Goal: Task Accomplishment & Management: Complete application form

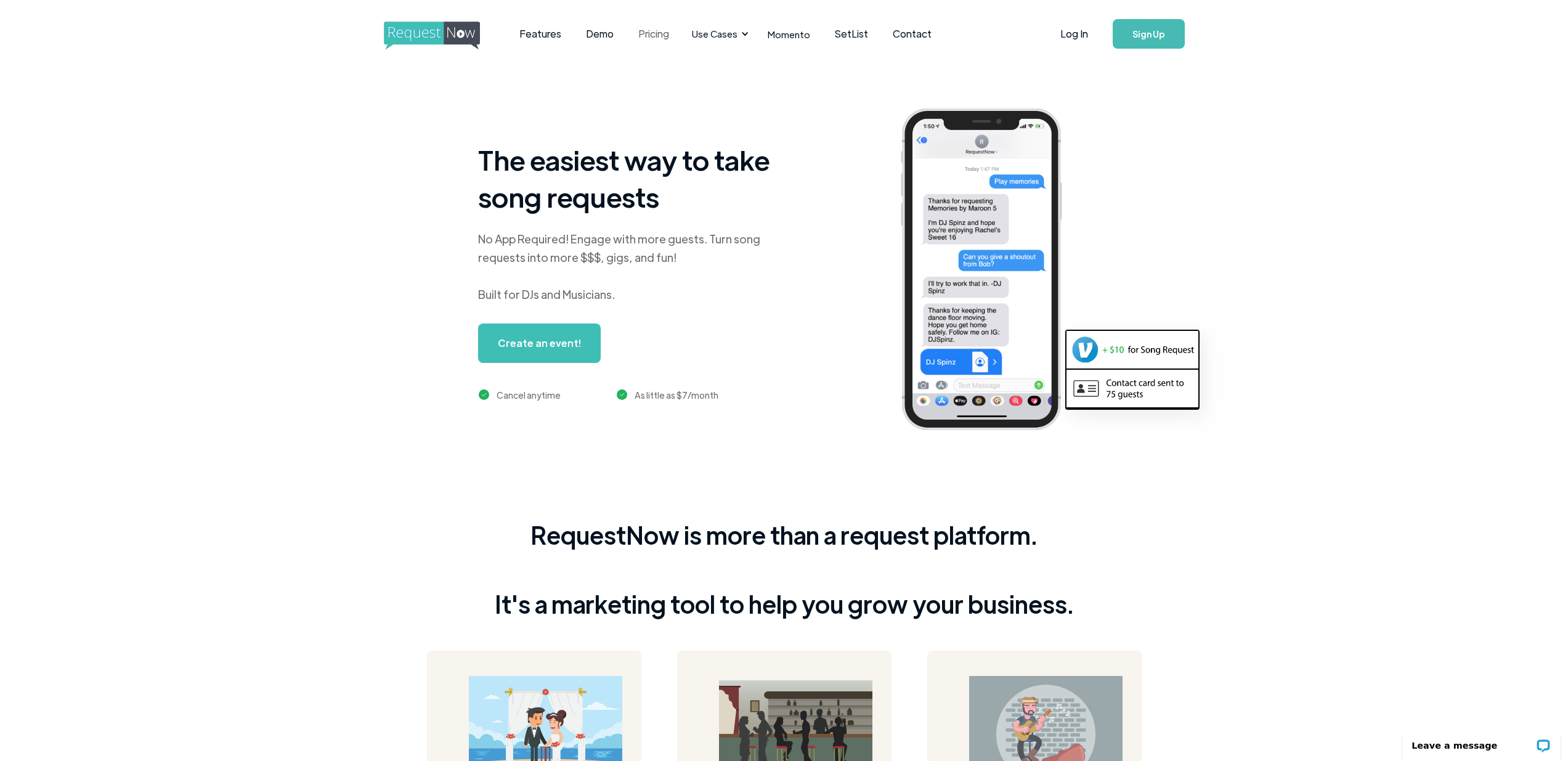
click at [644, 33] on link "Pricing" at bounding box center [653, 33] width 56 height 38
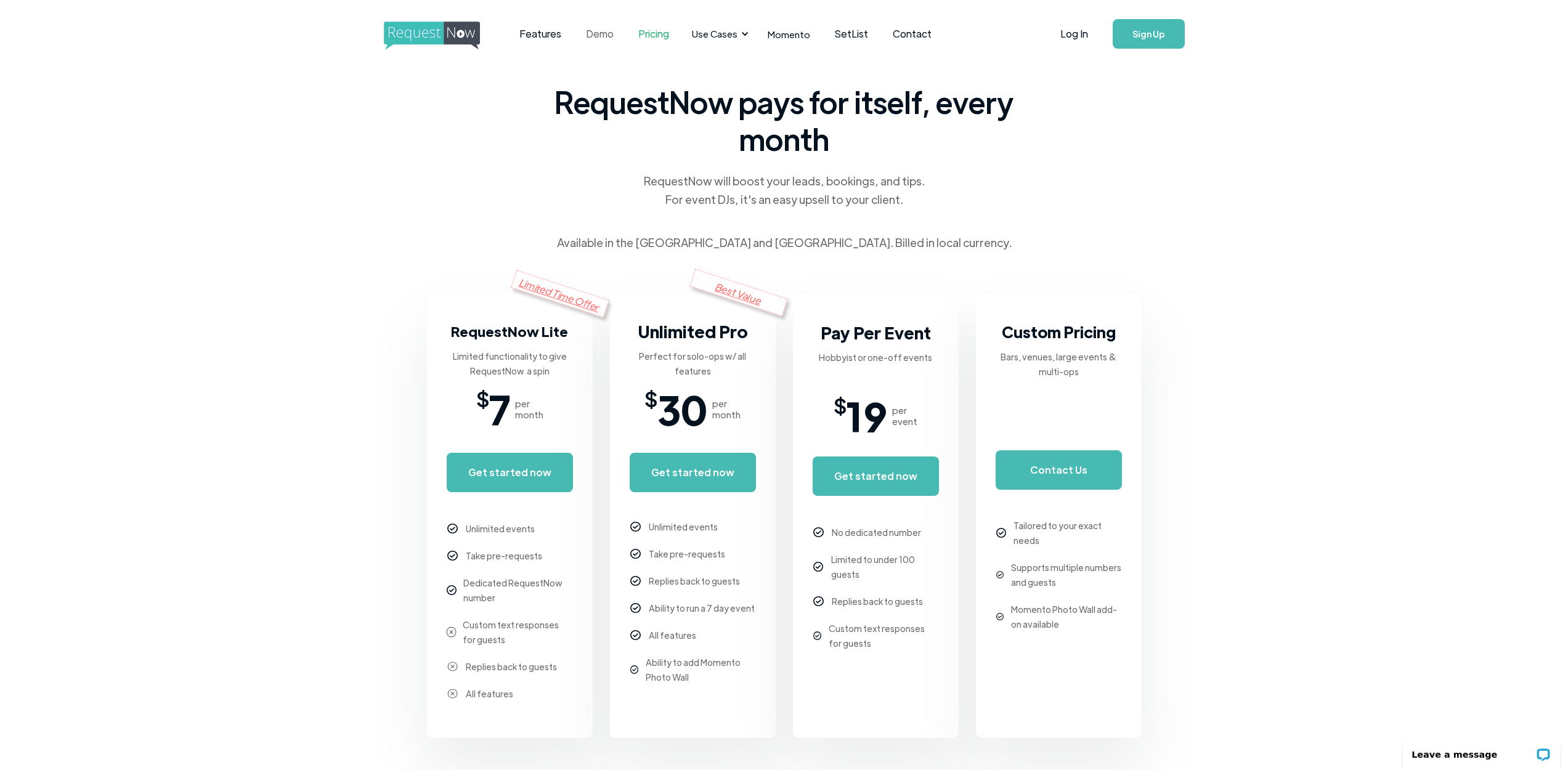
click at [605, 37] on link "Demo" at bounding box center [599, 33] width 52 height 38
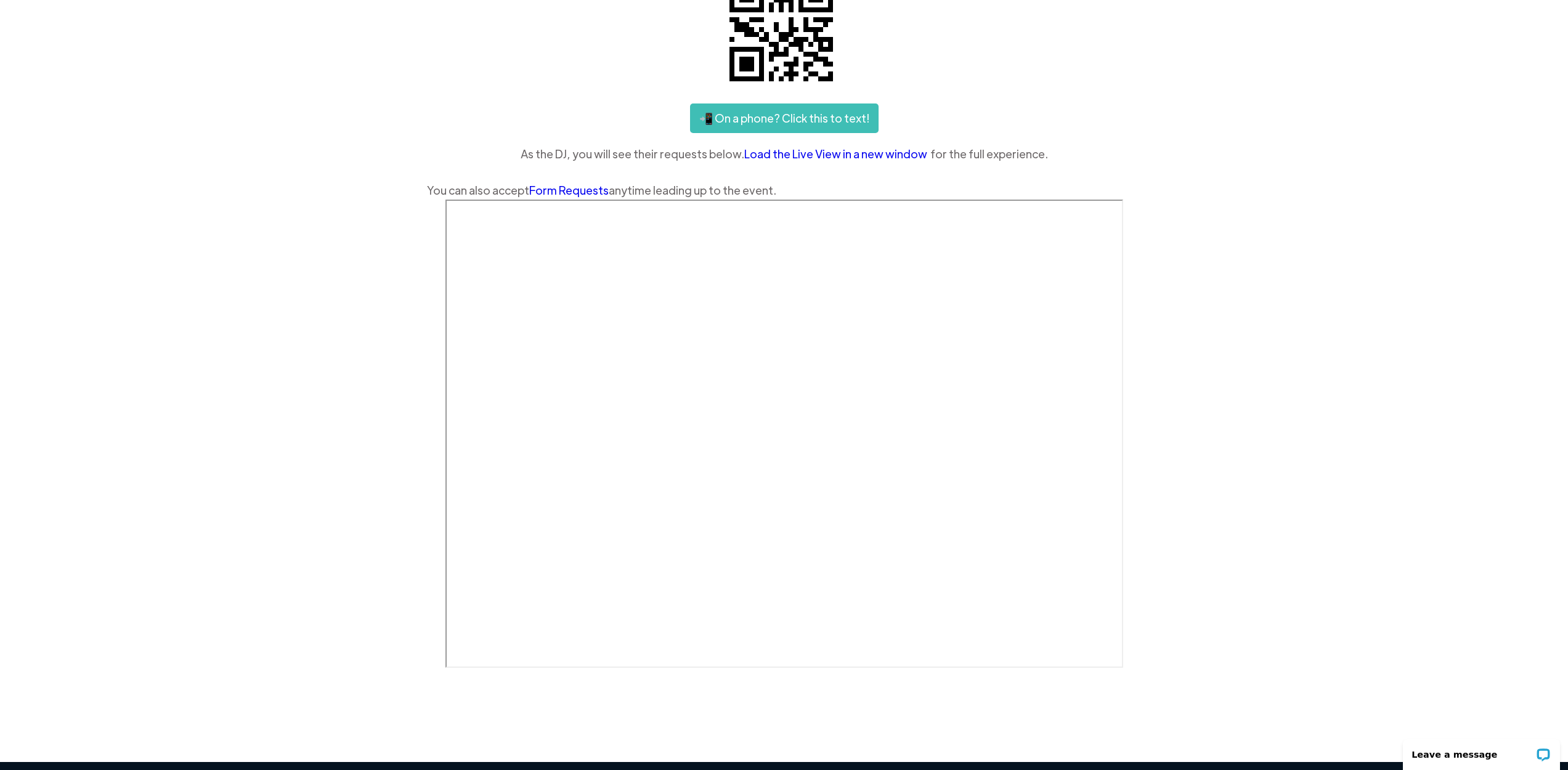
click at [1090, 155] on div "As the DJ, you will see their requests below. Load the Live View in a new windo…" at bounding box center [784, 154] width 714 height 19
click at [837, 123] on link "📲 On a phone? Click this to text!" at bounding box center [784, 118] width 189 height 30
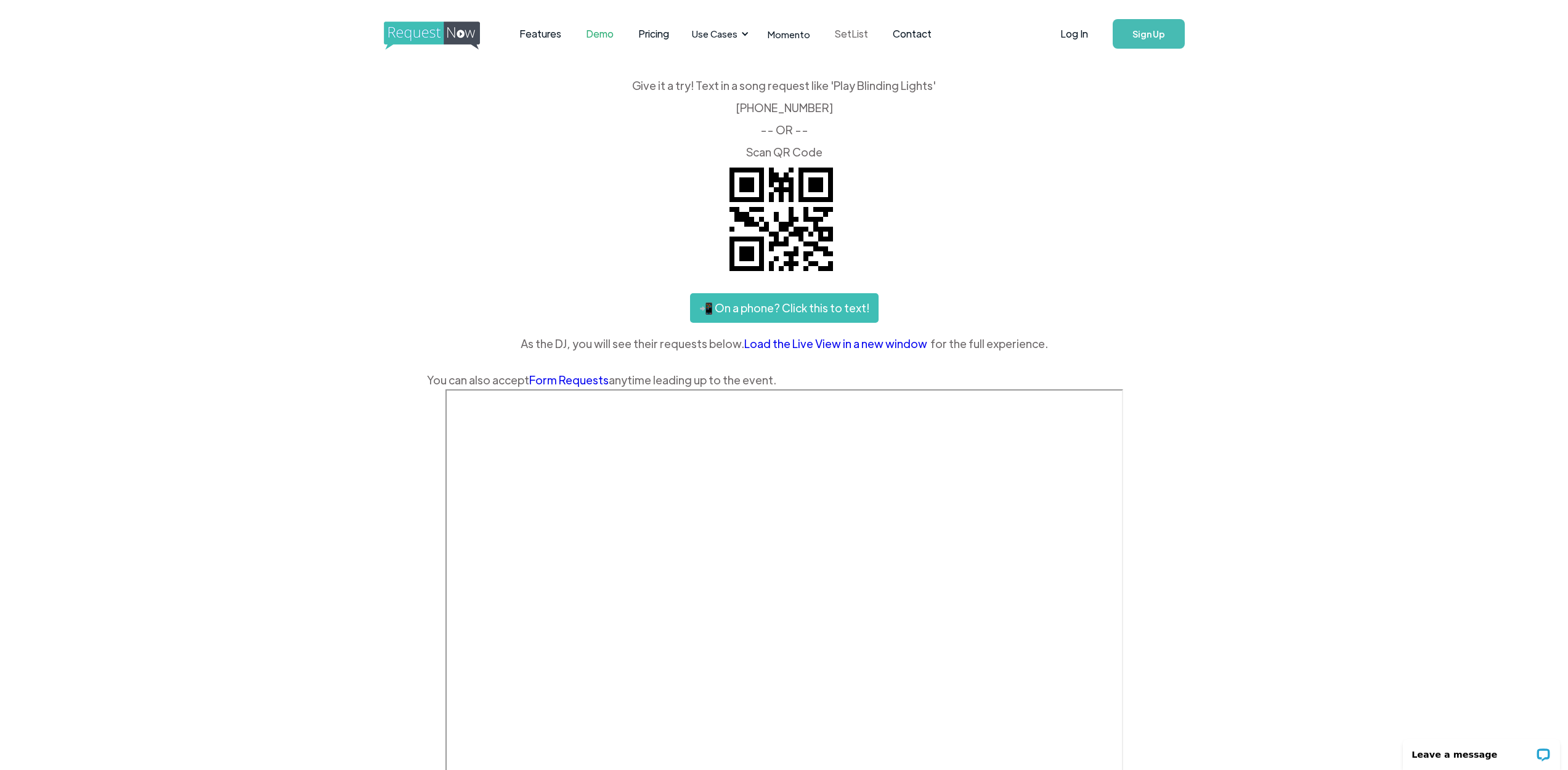
click at [833, 35] on link "SetList" at bounding box center [851, 33] width 58 height 38
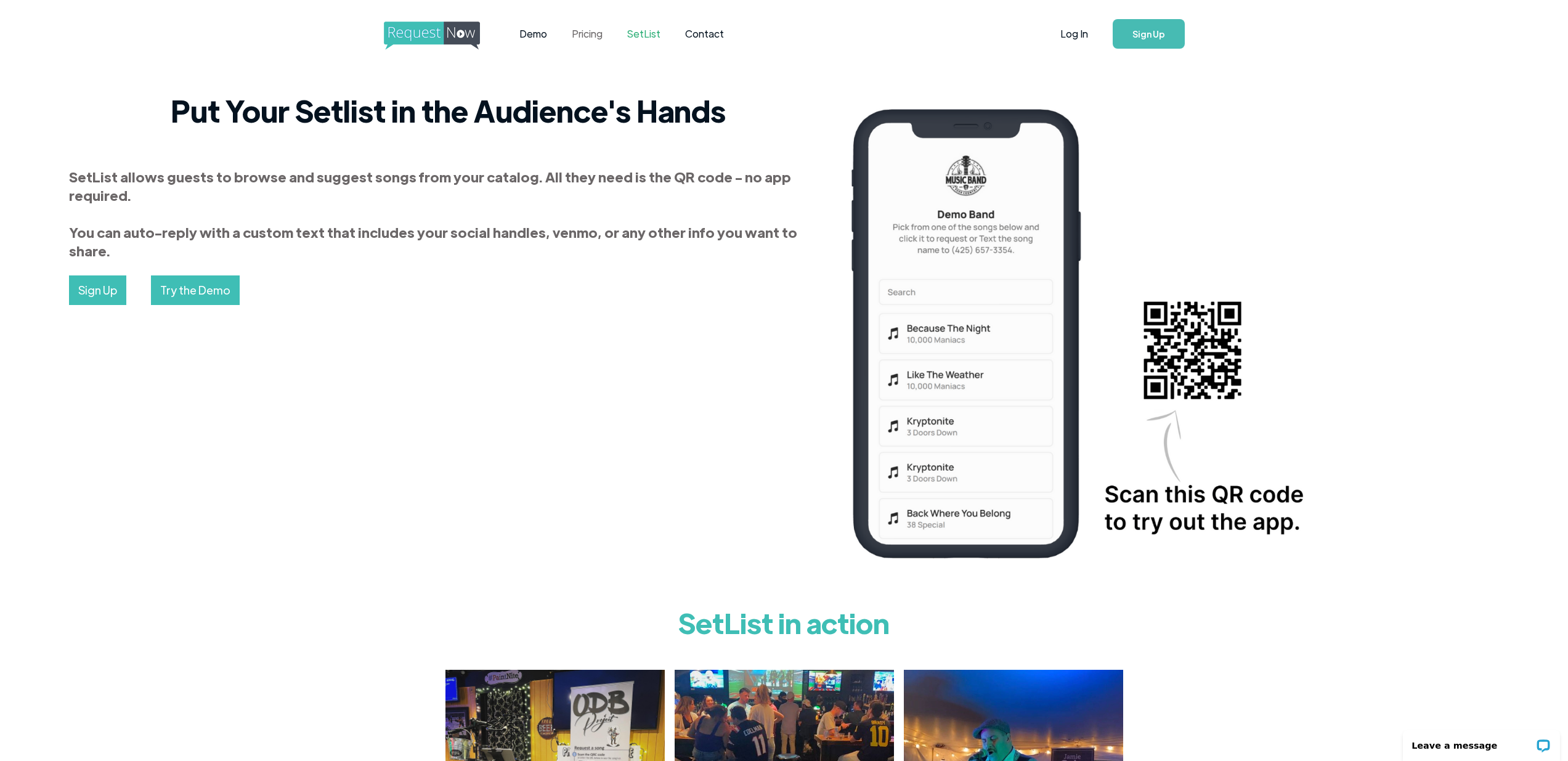
click at [586, 35] on link "Pricing" at bounding box center [587, 33] width 56 height 38
click at [403, 38] on img "home" at bounding box center [443, 35] width 119 height 28
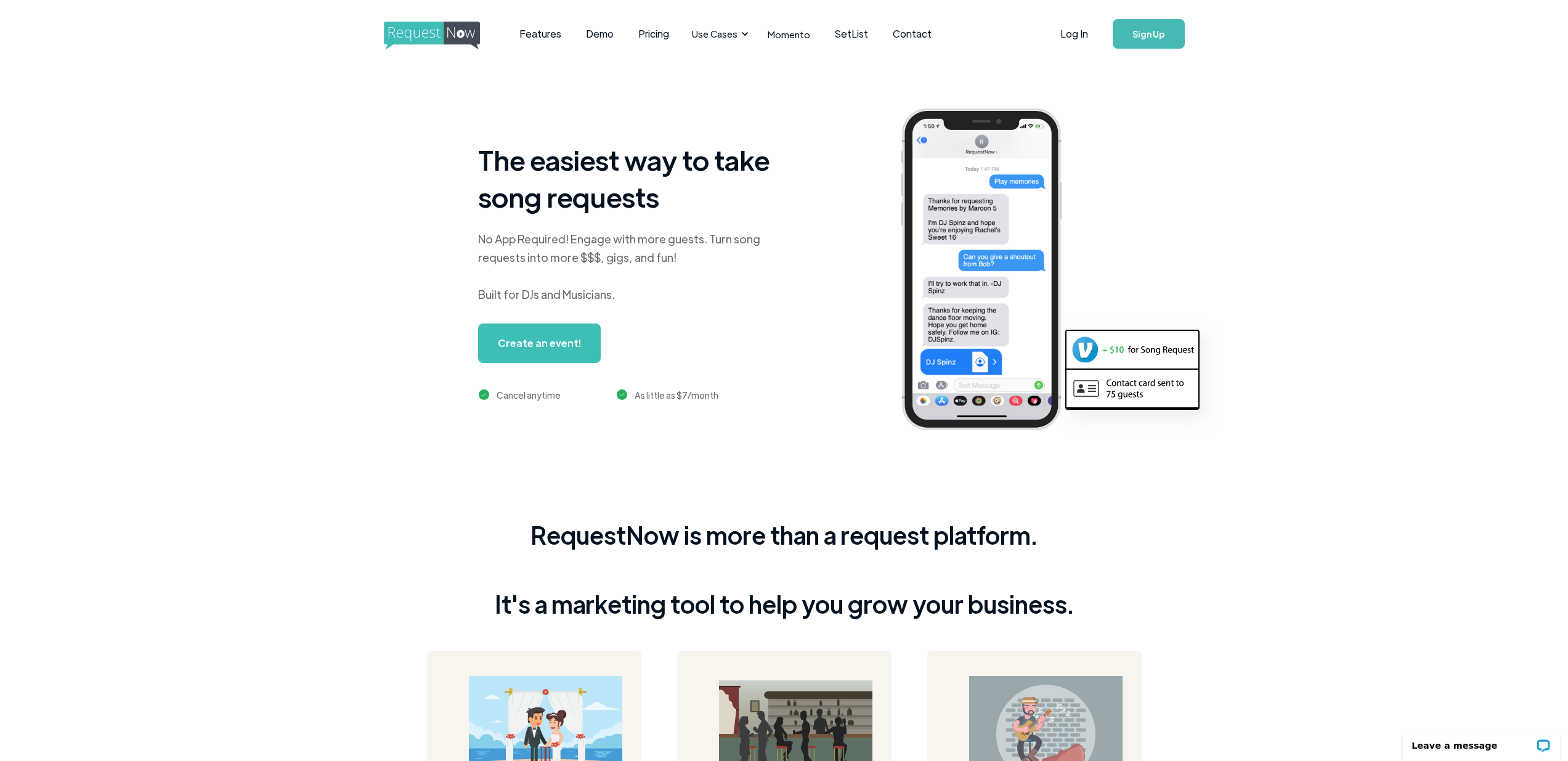
click at [1161, 43] on link "Sign Up" at bounding box center [1148, 34] width 72 height 30
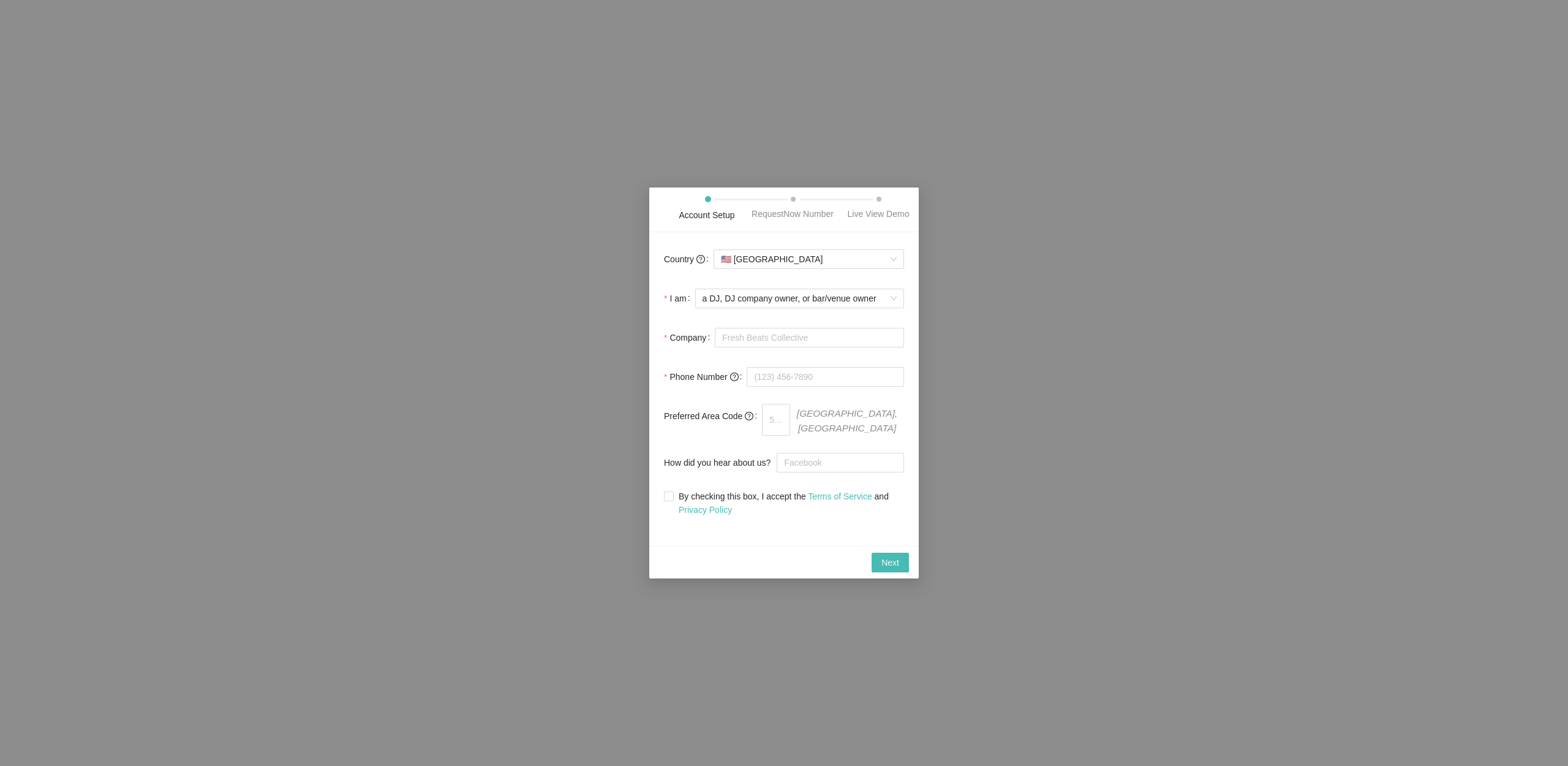
click at [775, 360] on form "Country 🇺🇸 [GEOGRAPHIC_DATA] I am a DJ, DJ company owner, or bar/venue owner Co…" at bounding box center [784, 382] width 240 height 270
click at [777, 347] on input "Company" at bounding box center [810, 338] width 189 height 19
type input "JS Entertainment FL"
type input "[PHONE_NUMBER]"
click at [835, 341] on input "JS Entertainment FL" at bounding box center [810, 341] width 189 height 19
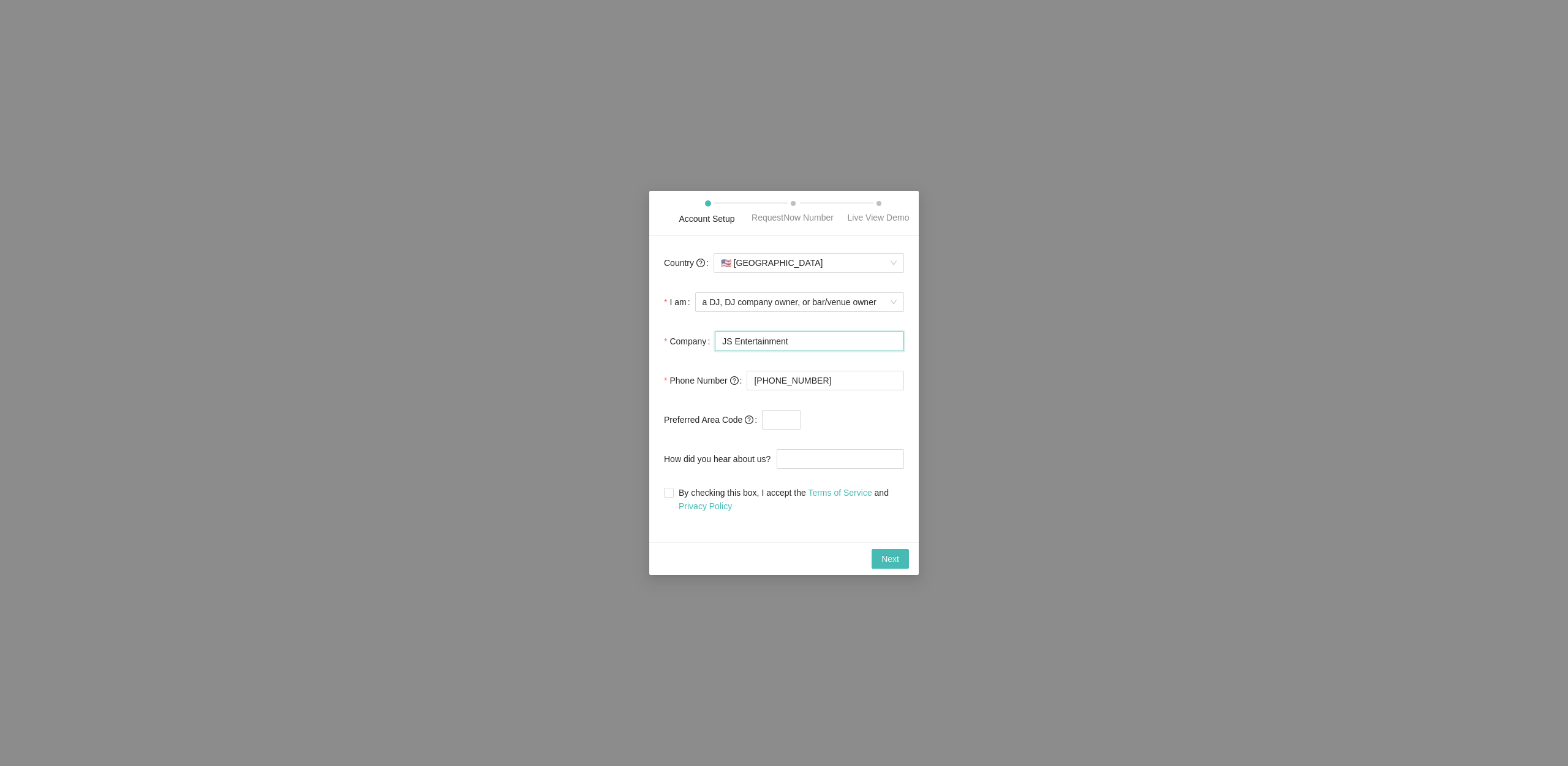
type input "JS Entertainment"
click at [699, 417] on label "Preferred Area Code" at bounding box center [713, 419] width 98 height 25
click at [771, 420] on input "text" at bounding box center [782, 419] width 38 height 19
type input "954"
click at [703, 428] on label "Preferred Area Code" at bounding box center [713, 416] width 98 height 25
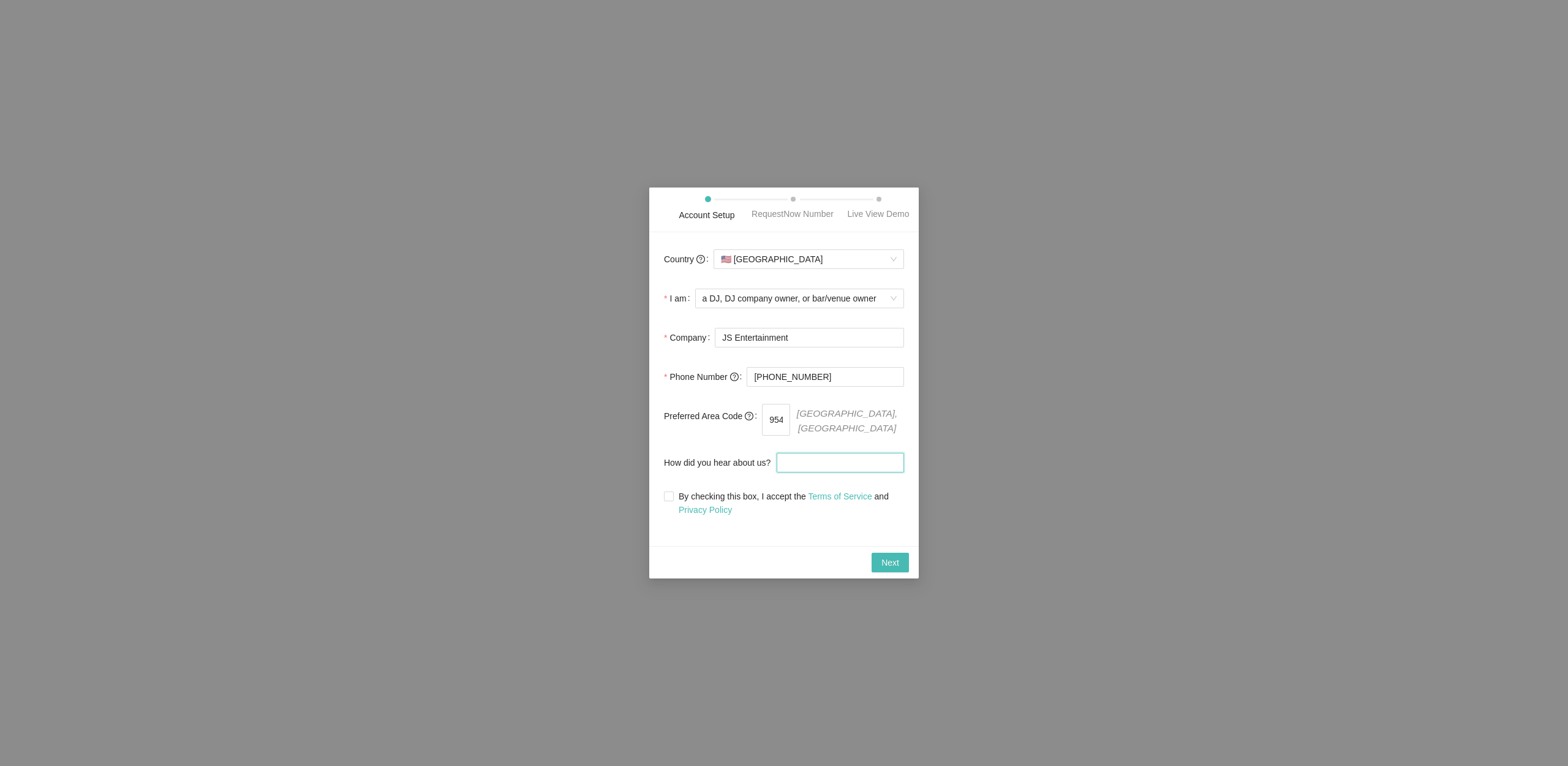
click at [813, 467] on input "How did you hear about us?" at bounding box center [840, 463] width 127 height 19
type input "[PERSON_NAME]"
drag, startPoint x: 663, startPoint y: 497, endPoint x: 673, endPoint y: 498, distance: 10.0
click at [664, 497] on div "Country 🇺🇸 [GEOGRAPHIC_DATA] I am a DJ, DJ company owner, or bar/venue owner Co…" at bounding box center [784, 389] width 269 height 314
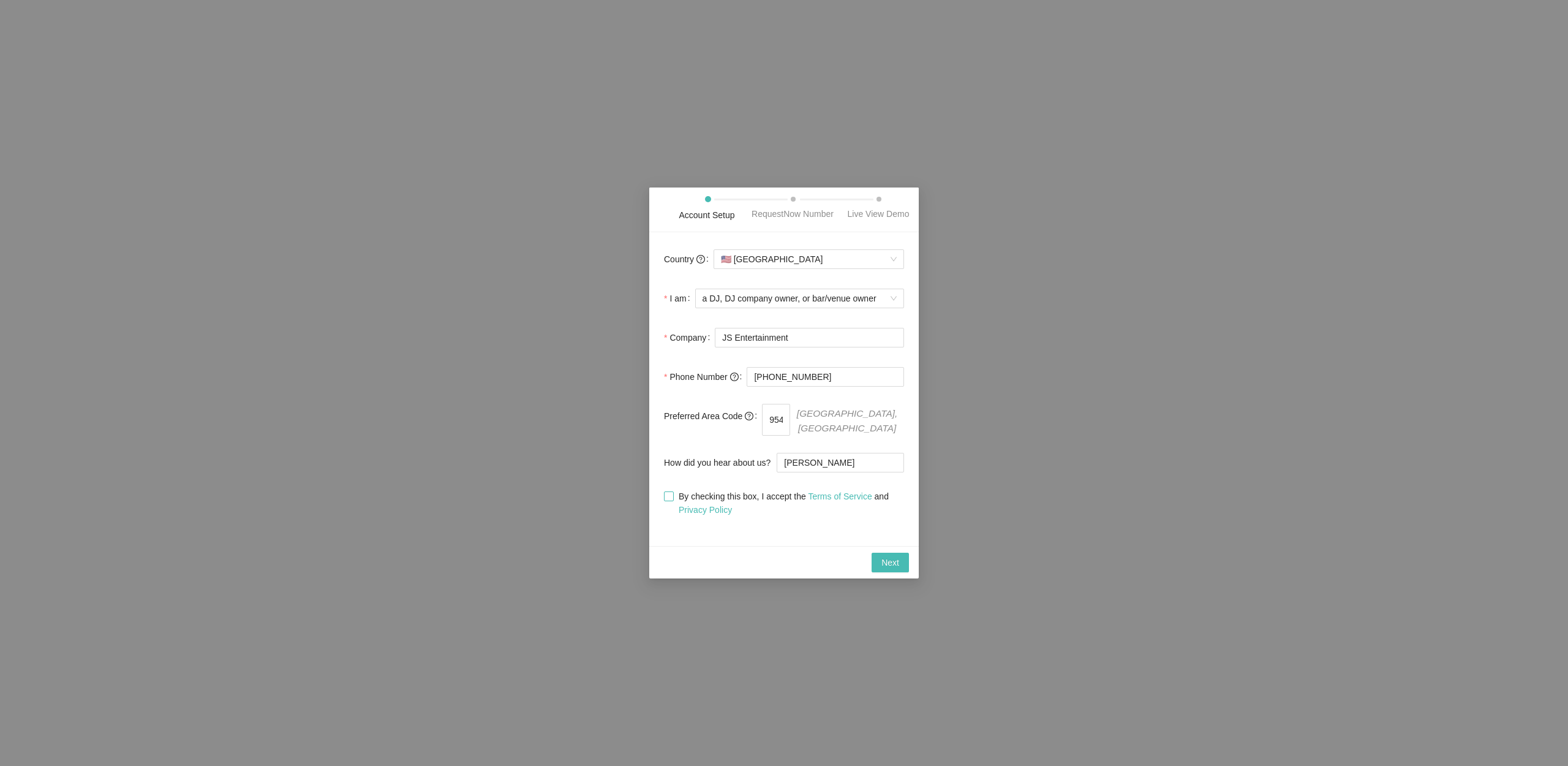
click at [673, 501] on span at bounding box center [669, 496] width 10 height 10
click at [673, 500] on input "By checking this box, I accept the Terms of Service and Privacy Policy" at bounding box center [668, 496] width 9 height 9
checkbox input "true"
click at [893, 562] on span "Next" at bounding box center [890, 562] width 18 height 14
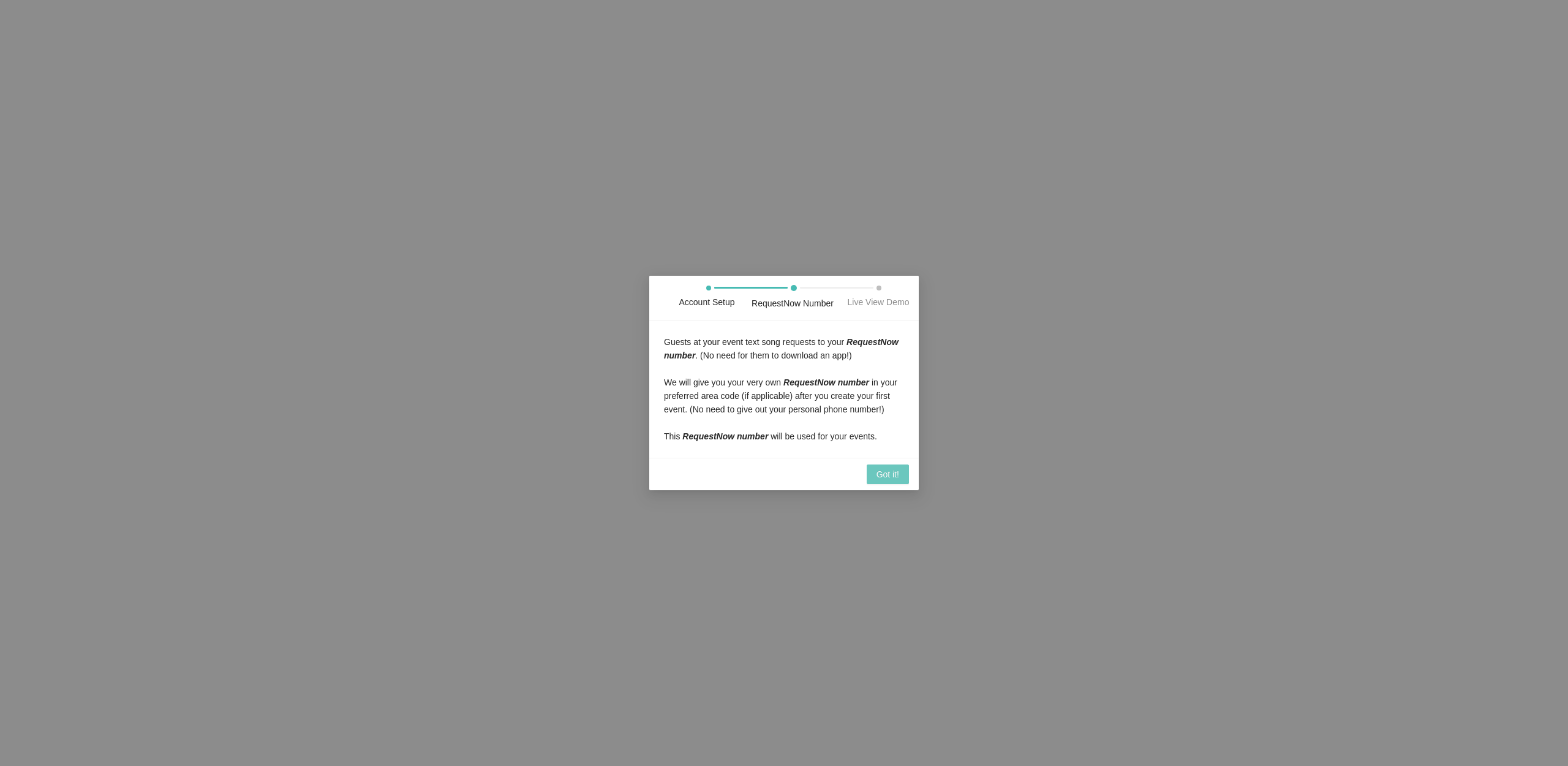
click at [891, 481] on span "Got it!" at bounding box center [887, 474] width 22 height 14
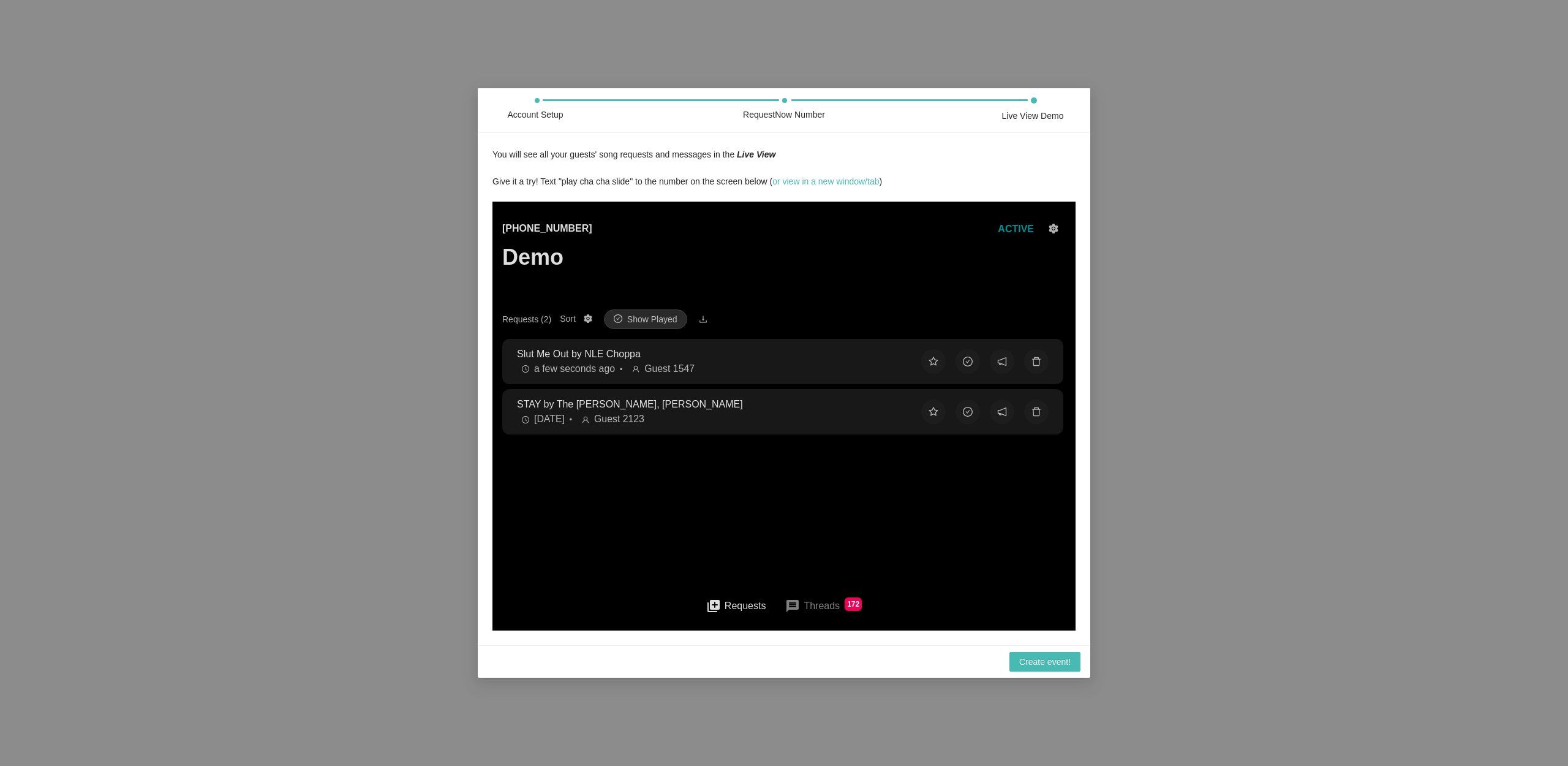
drag, startPoint x: 855, startPoint y: 471, endPoint x: 857, endPoint y: 428, distance: 43.0
click at [855, 471] on main "[PHONE_NUMBER] Demo ACTIVE Requests (2) Sort Show Played Slut Me Out by NLE Cho…" at bounding box center [784, 429] width 564 height 456
click at [969, 363] on button at bounding box center [968, 362] width 25 height 25
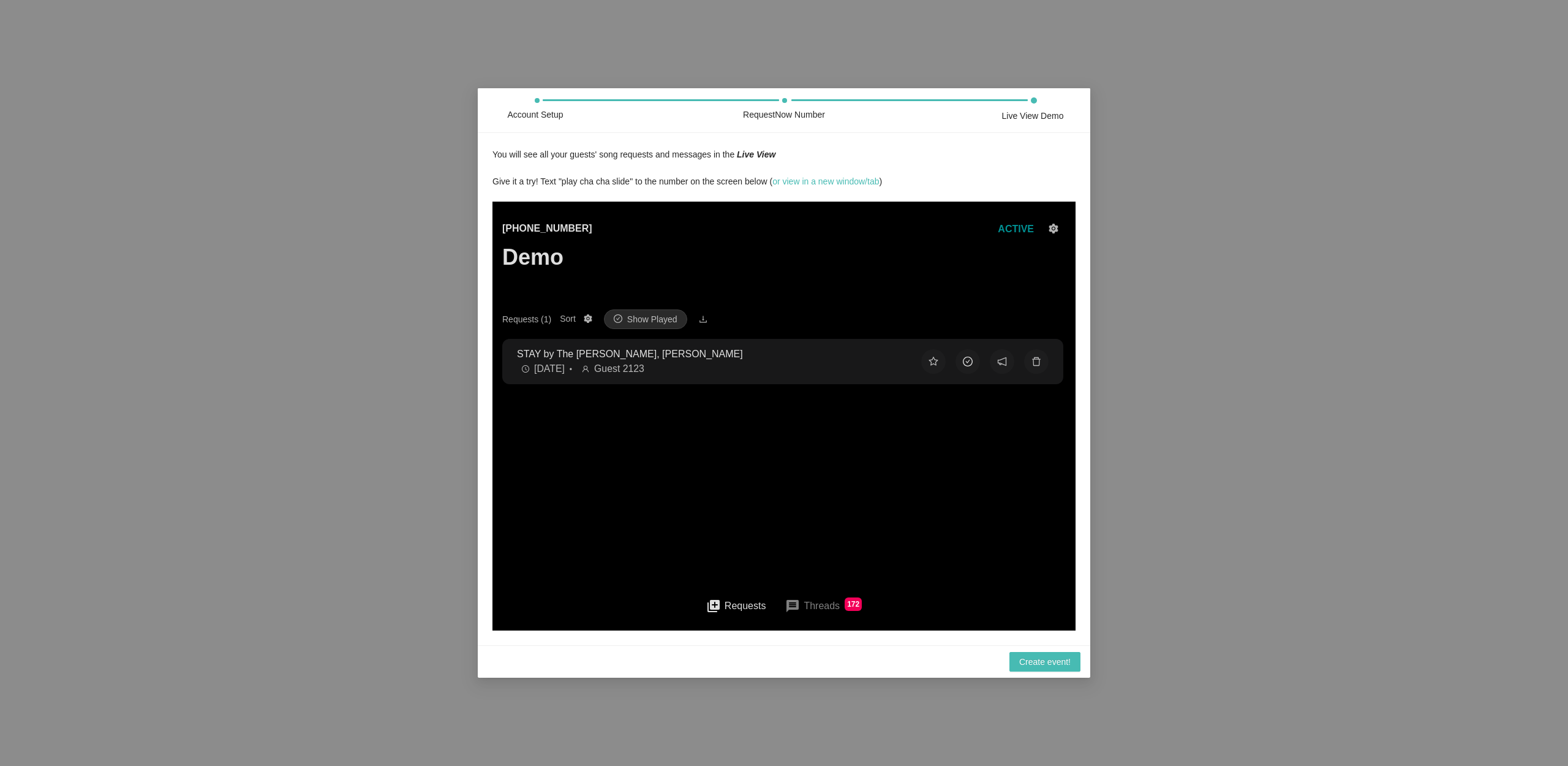
click at [964, 363] on button at bounding box center [968, 362] width 25 height 25
click at [999, 365] on button at bounding box center [1002, 362] width 25 height 25
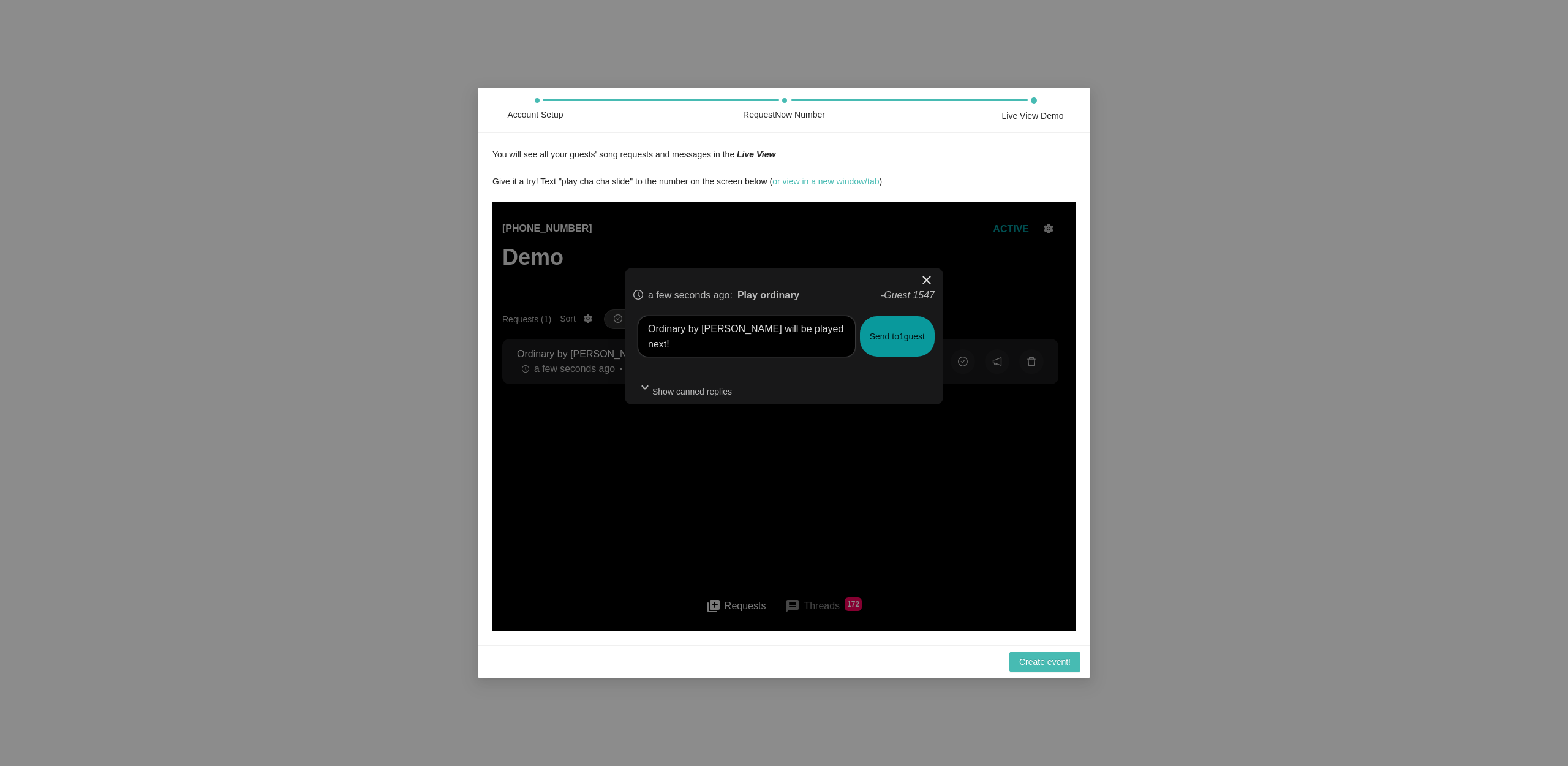
click at [695, 346] on textarea "Ordinary by [PERSON_NAME] will be played next!" at bounding box center [746, 336] width 216 height 40
type textarea "I got you as soon as i get to that genre!"
click at [907, 345] on button "Send to 1 guest" at bounding box center [897, 336] width 75 height 40
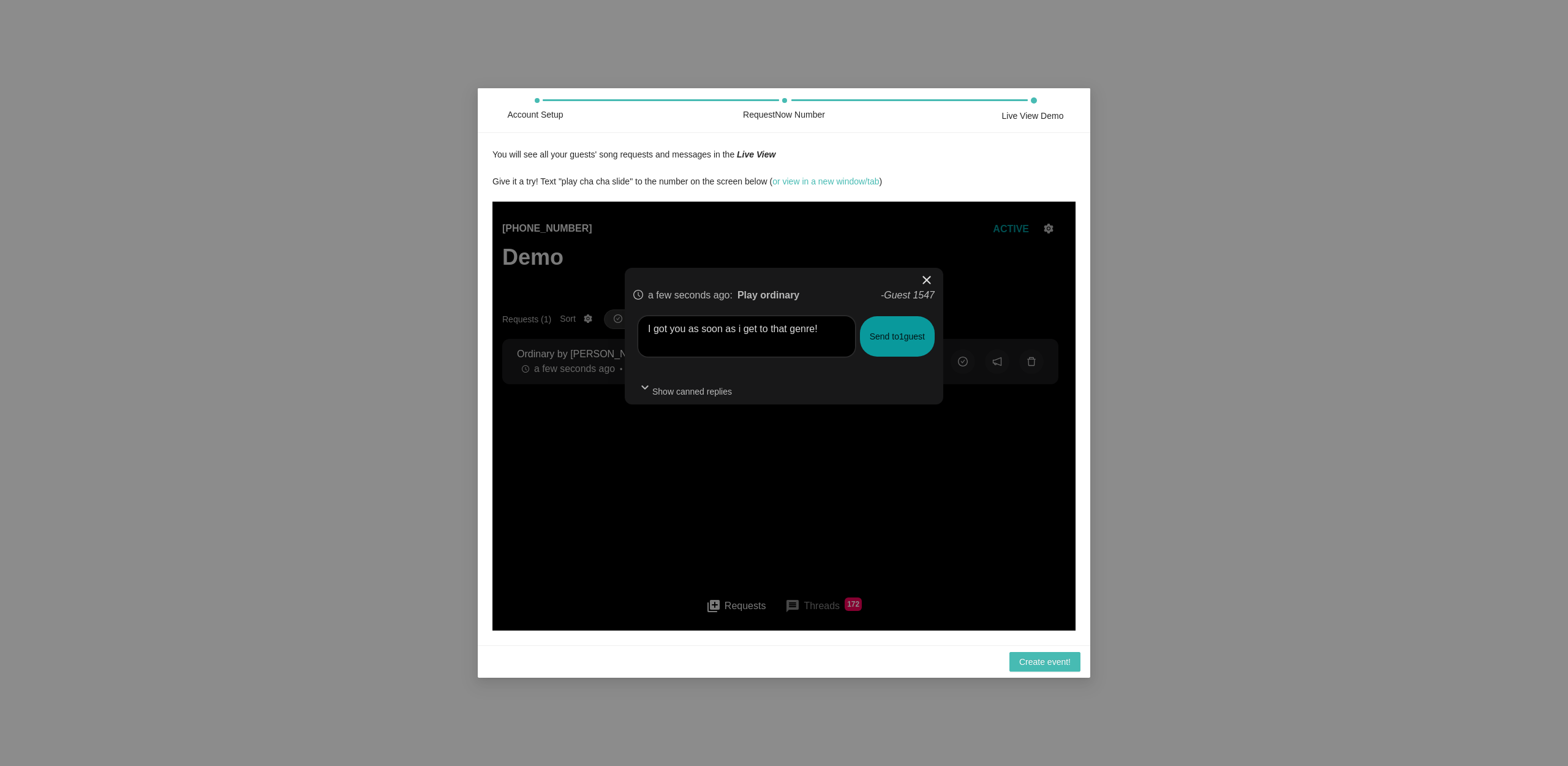
click at [697, 391] on span "Show canned replies" at bounding box center [692, 391] width 79 height 14
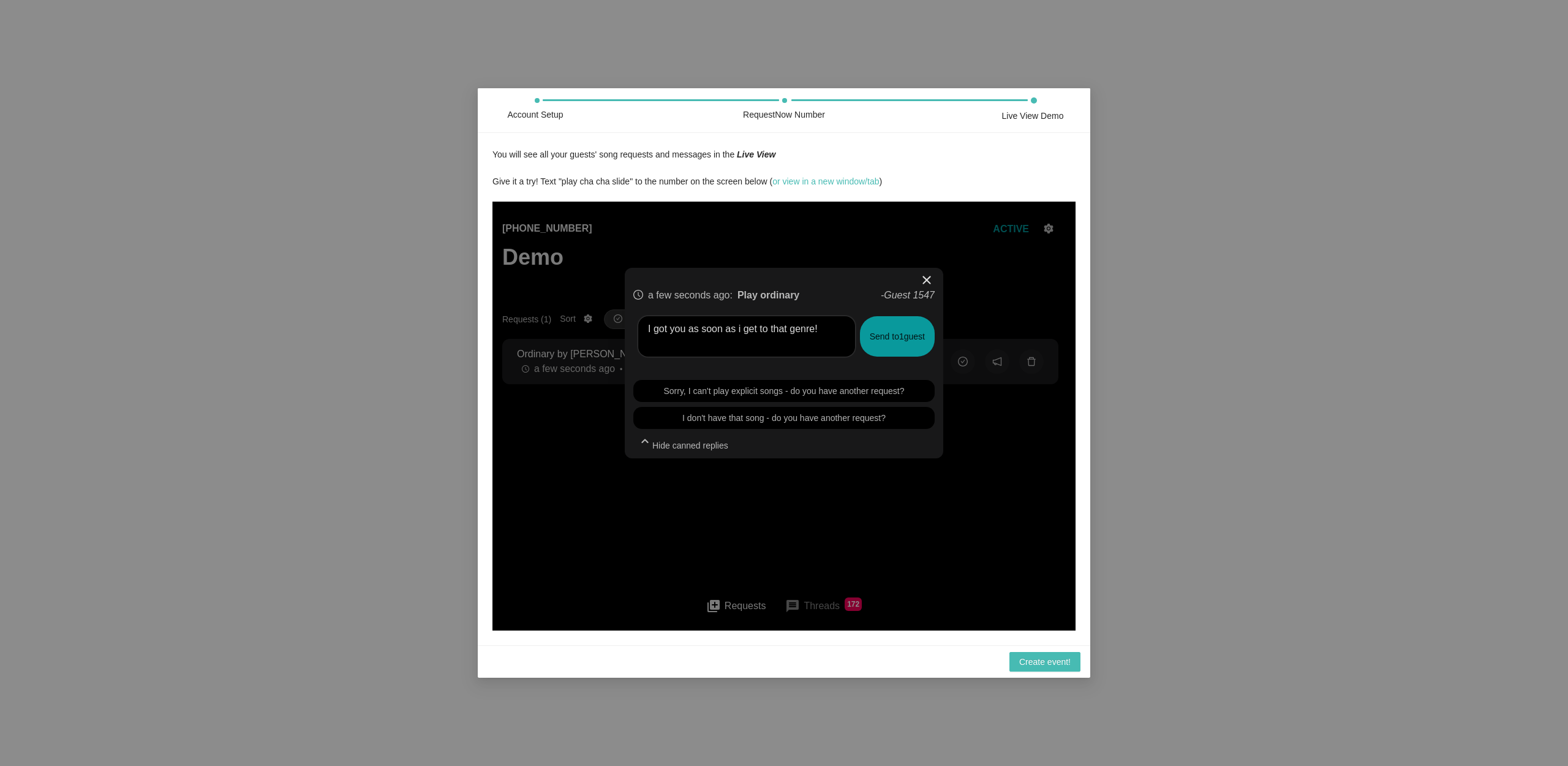
click at [923, 278] on span "close" at bounding box center [927, 280] width 14 height 14
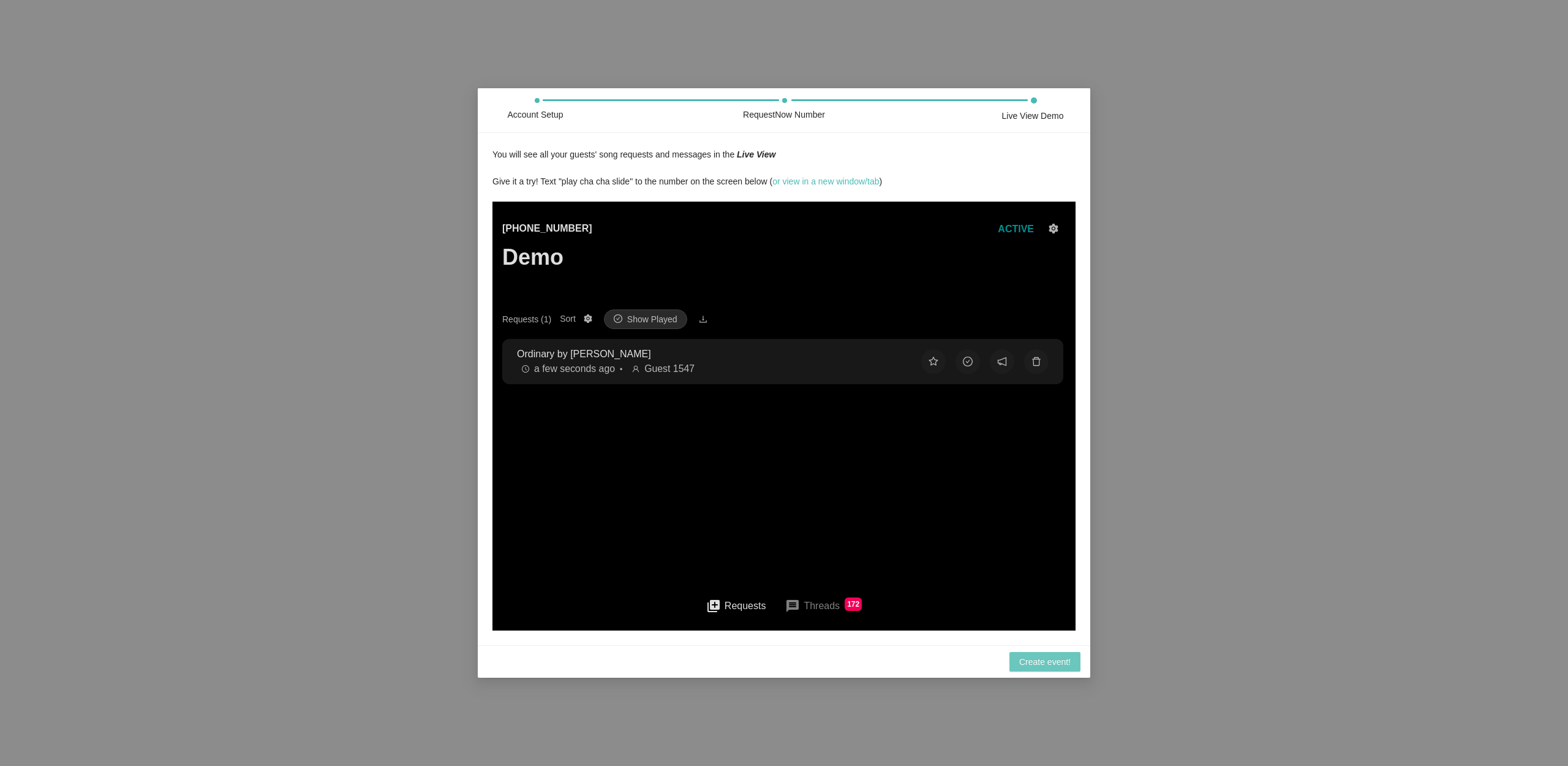
click at [1055, 663] on span "Create event!" at bounding box center [1045, 662] width 51 height 14
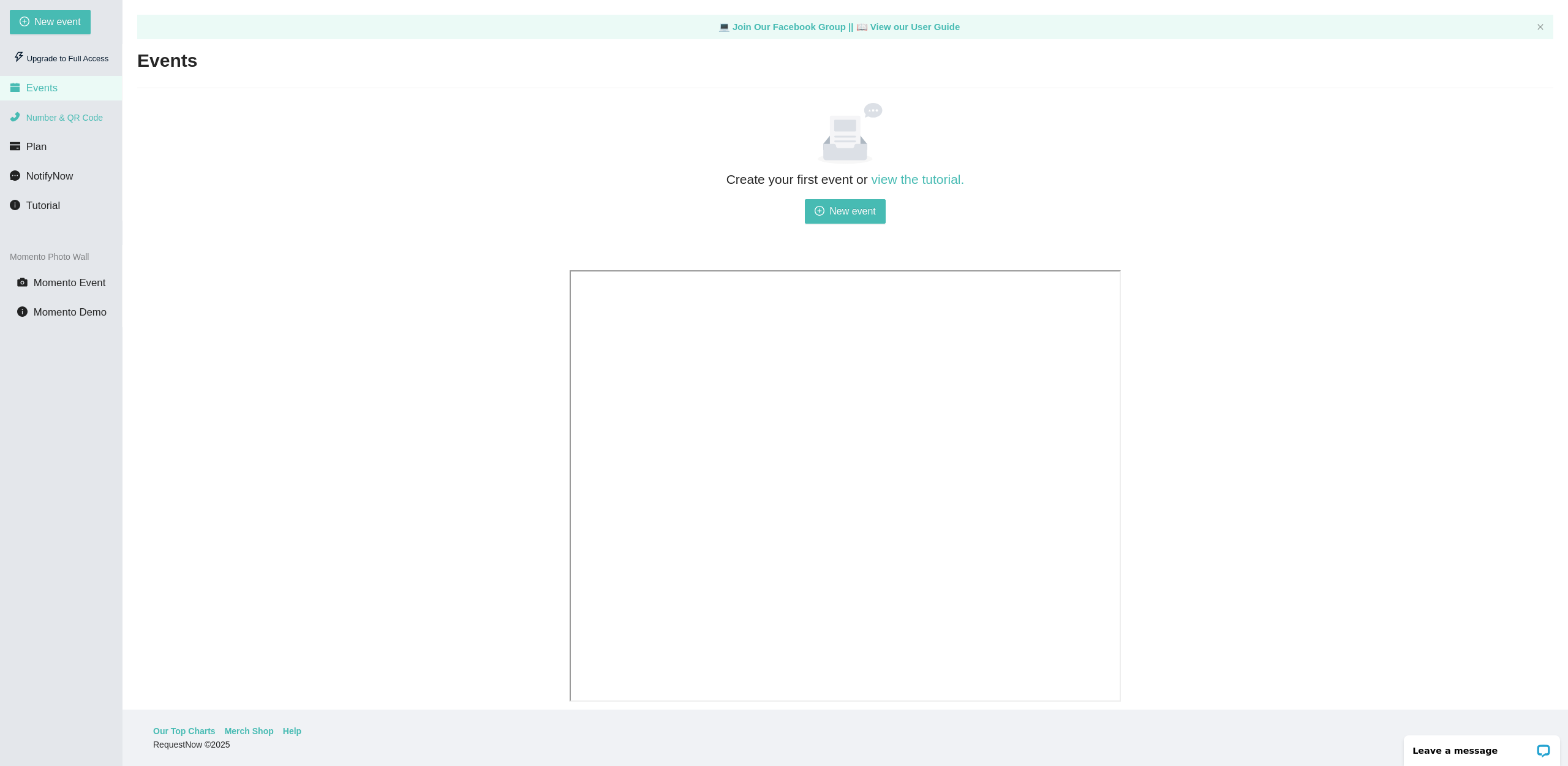
click at [65, 111] on li "Number & QR Code" at bounding box center [61, 117] width 122 height 25
click at [69, 100] on li "Events" at bounding box center [61, 88] width 122 height 25
click at [868, 213] on span "New event" at bounding box center [853, 211] width 46 height 15
click at [843, 220] on button "New event" at bounding box center [845, 211] width 81 height 25
click at [114, 120] on li "Number & QR Code" at bounding box center [61, 117] width 122 height 25
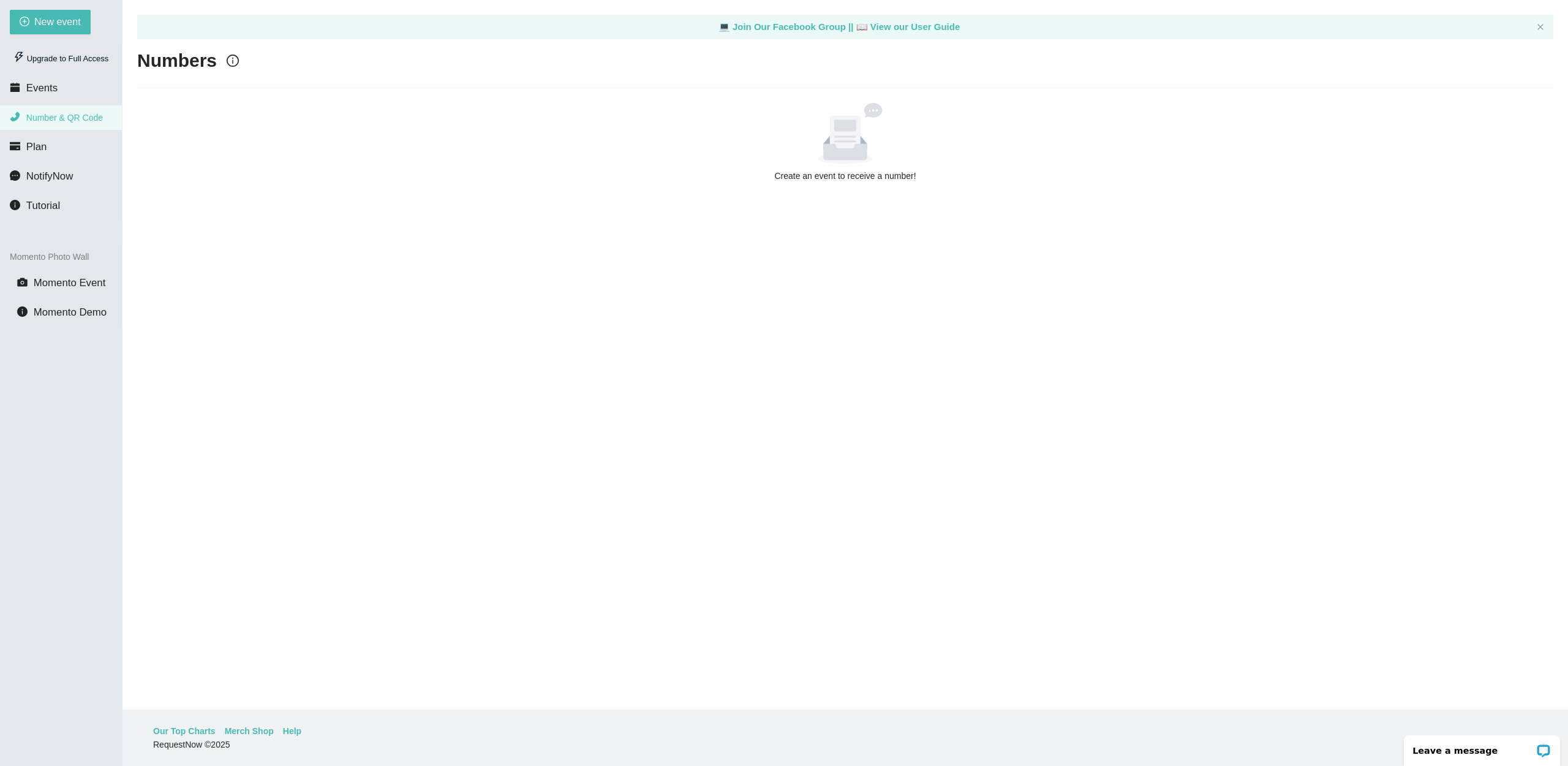
click at [859, 165] on div "Create an event to receive a number!" at bounding box center [845, 142] width 1406 height 79
click at [53, 92] on span "Events" at bounding box center [42, 87] width 31 height 12
click at [850, 213] on span "New event" at bounding box center [853, 211] width 46 height 15
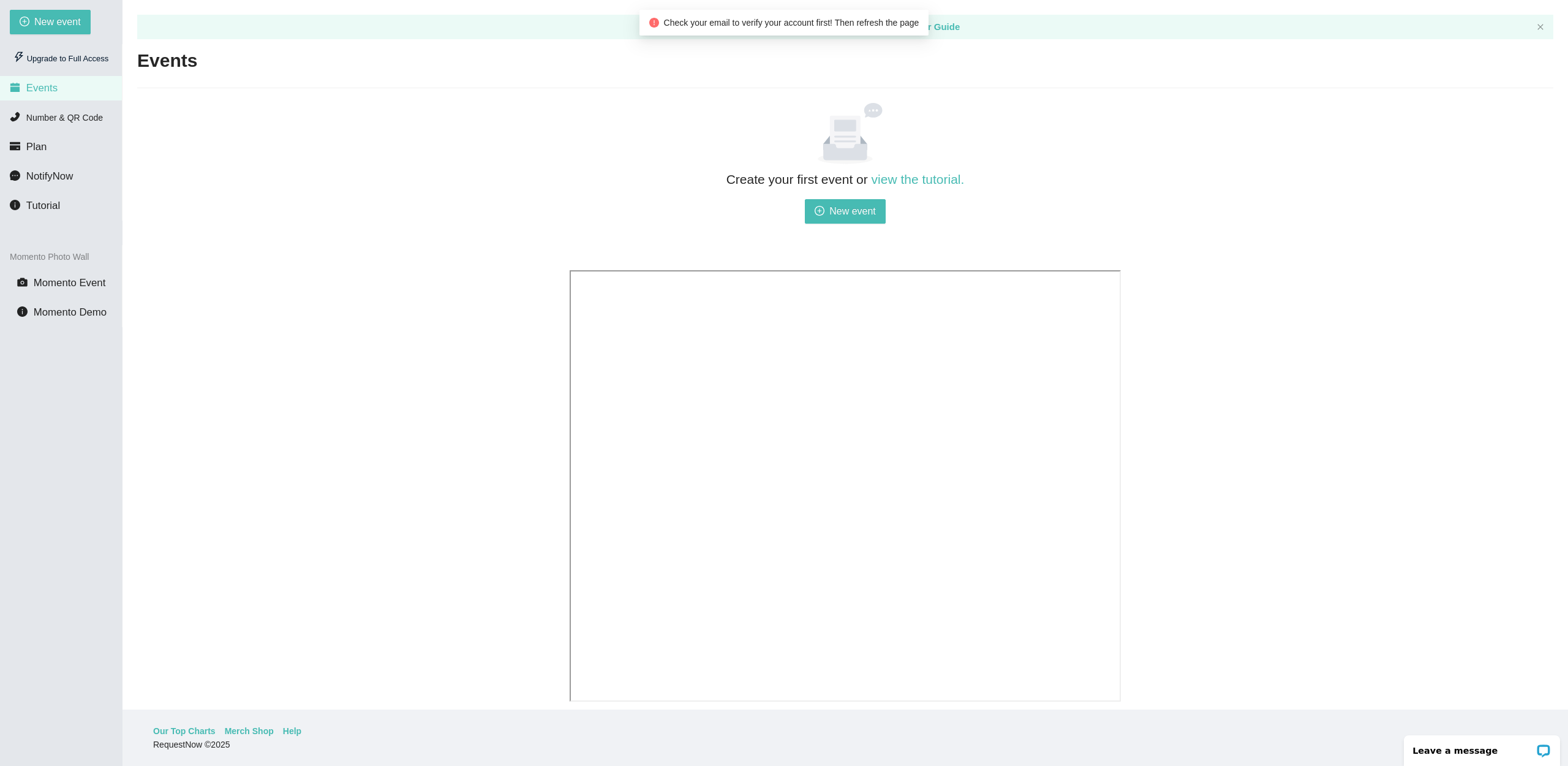
click at [892, 25] on span "Check your email to verify your account first! Then refresh the page" at bounding box center [791, 22] width 256 height 10
click at [1533, 25] on div "💻 Join Our Facebook Group || 📖 View our User Guide" at bounding box center [845, 26] width 1416 height 25
click at [1533, 22] on div "💻 Join Our Facebook Group || 📖 View our User Guide" at bounding box center [845, 26] width 1416 height 25
click at [51, 150] on li "Plan" at bounding box center [61, 147] width 122 height 25
